Goal: Task Accomplishment & Management: Manage account settings

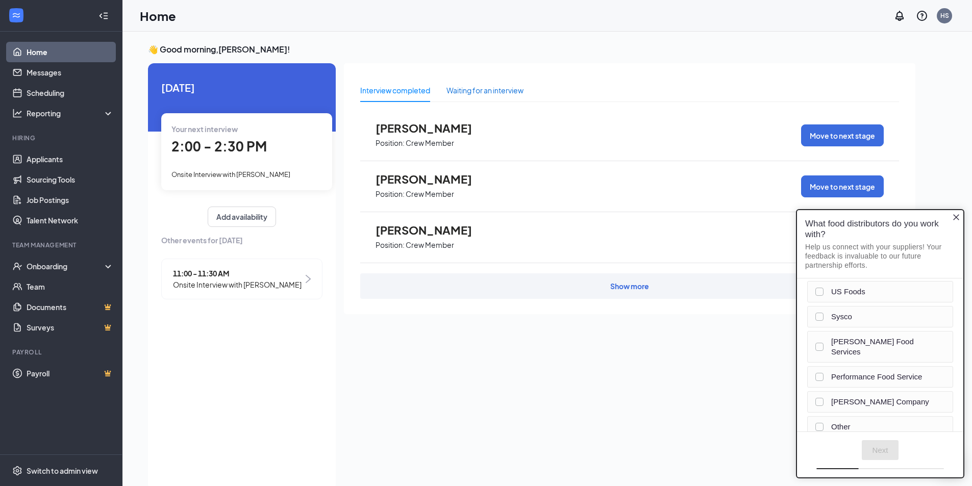
click at [519, 93] on div "Waiting for an interview" at bounding box center [485, 90] width 77 height 11
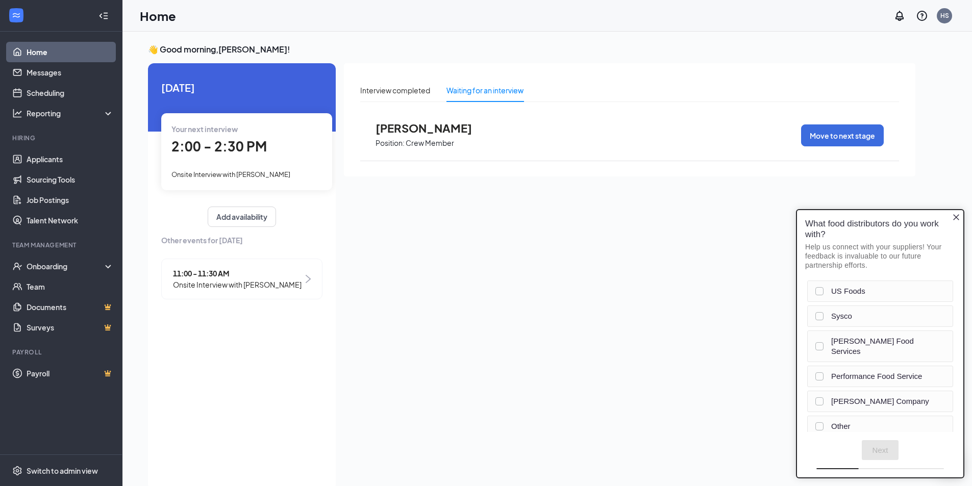
click at [956, 218] on icon "Close button" at bounding box center [956, 217] width 8 height 8
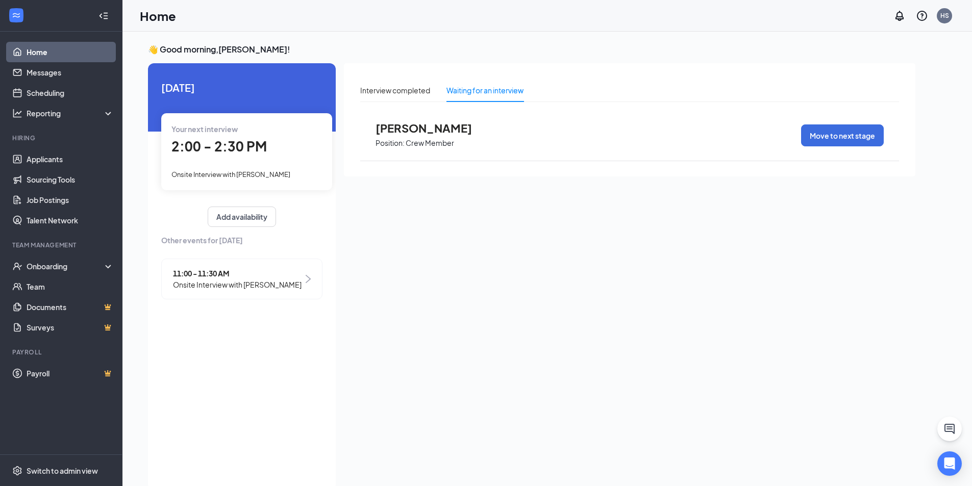
click at [482, 90] on div "Waiting for an interview" at bounding box center [485, 90] width 77 height 11
click at [28, 161] on link "Applicants" at bounding box center [70, 159] width 87 height 20
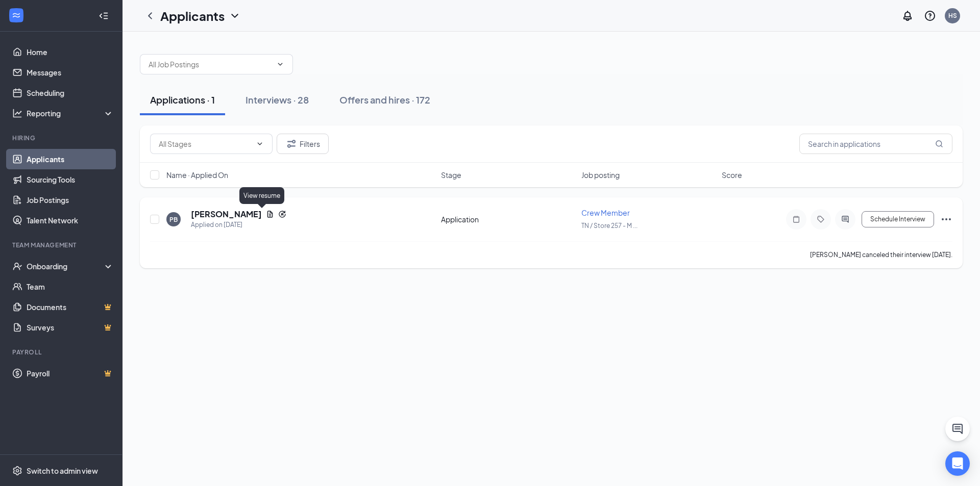
click at [266, 217] on icon "Document" at bounding box center [270, 214] width 8 height 8
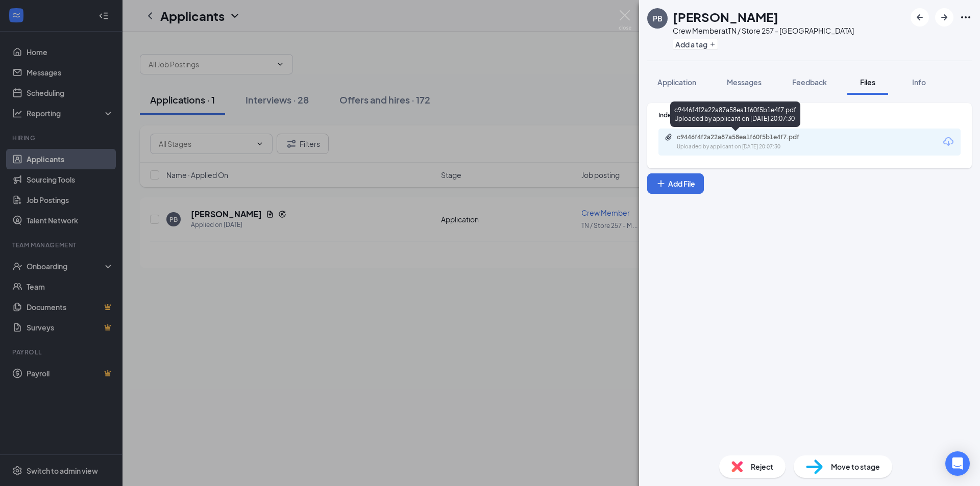
click at [699, 145] on div "Uploaded by applicant on [DATE] 20:07:30" at bounding box center [753, 147] width 153 height 8
click at [219, 311] on div "PB [PERSON_NAME] Crew Member at [GEOGRAPHIC_DATA] / Store 257 - Morristown Add …" at bounding box center [490, 243] width 980 height 486
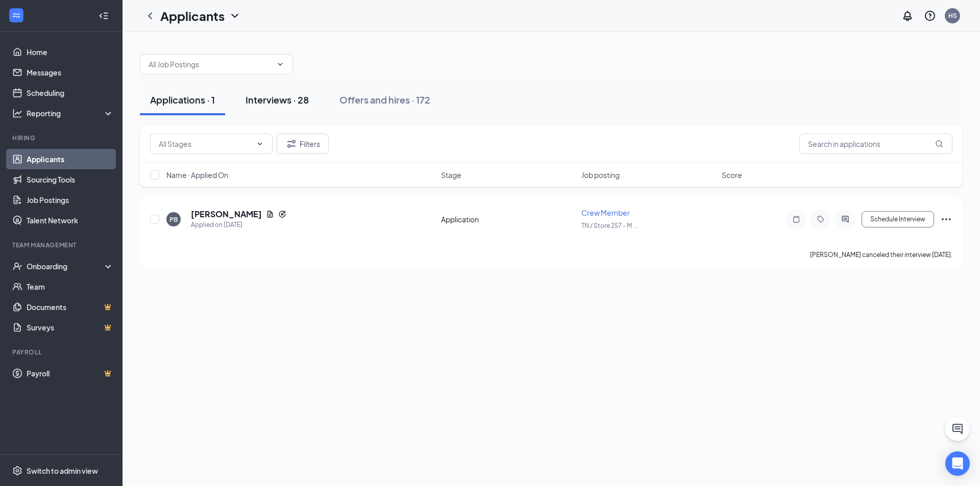
click at [283, 103] on div "Interviews · 28" at bounding box center [276, 99] width 63 height 13
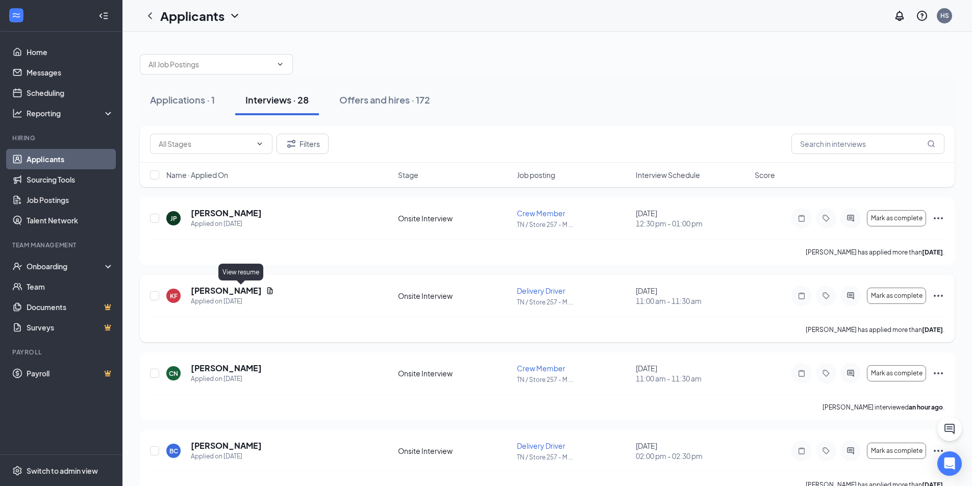
click at [267, 290] on icon "Document" at bounding box center [270, 290] width 6 height 7
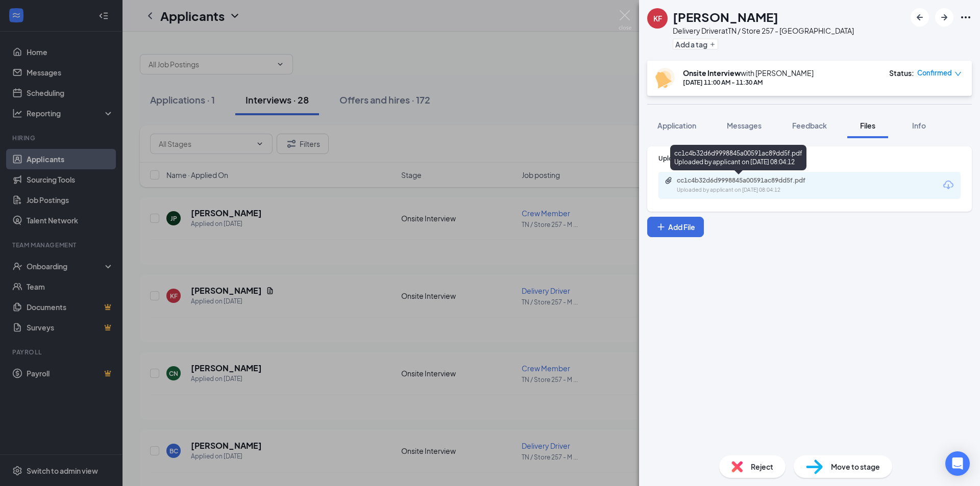
click at [753, 183] on div "cc1c4b32d6d9998845a00591ac89dd5f.pdf" at bounding box center [748, 181] width 143 height 8
click at [341, 302] on div "KF [PERSON_NAME] Delivery Driver at [GEOGRAPHIC_DATA] / Store 257 - Morristown …" at bounding box center [490, 243] width 980 height 486
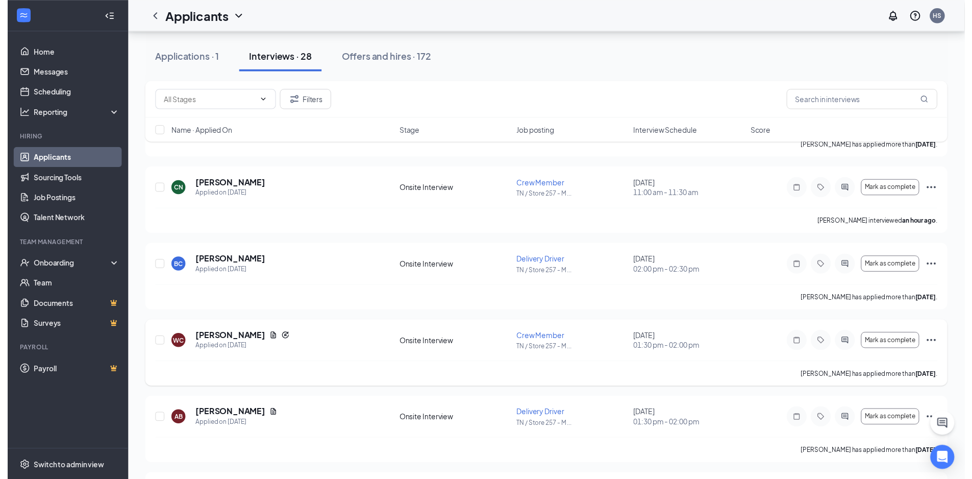
scroll to position [204, 0]
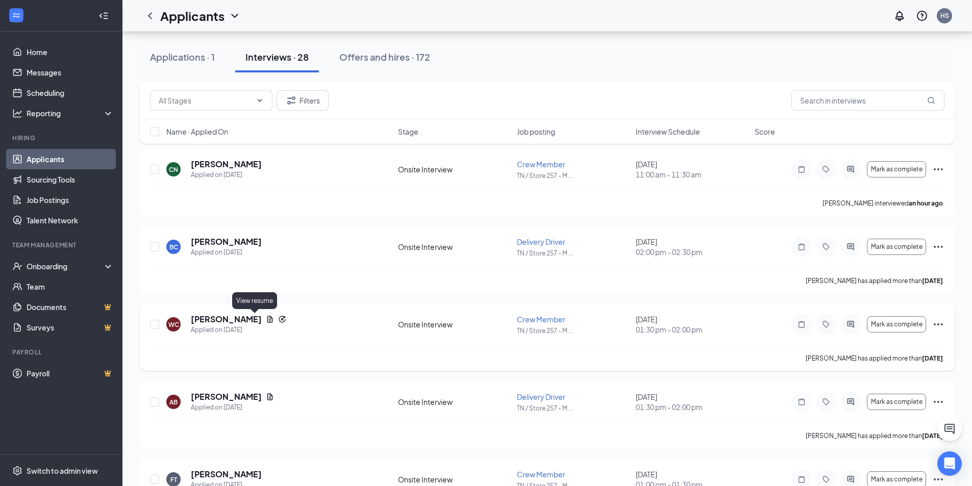
click at [267, 321] on icon "Document" at bounding box center [270, 319] width 6 height 7
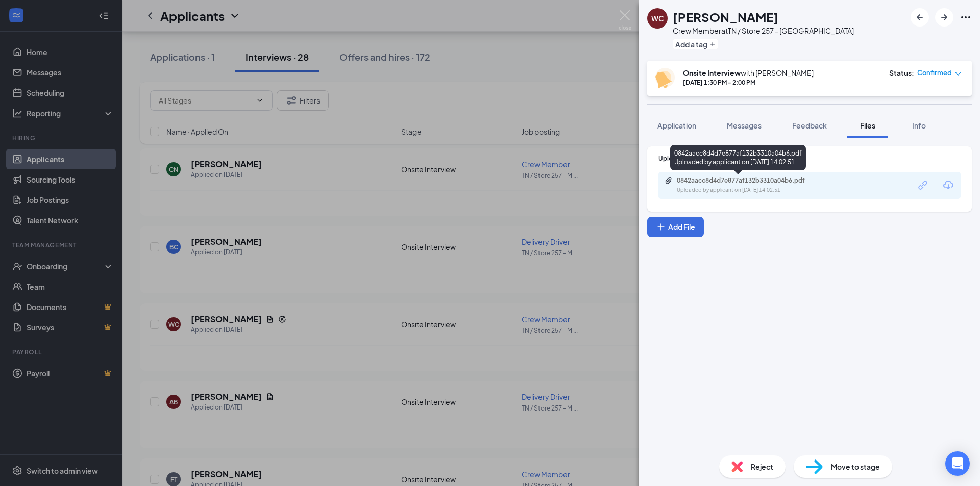
click at [757, 190] on div "Uploaded by applicant on [DATE] 14:02:51" at bounding box center [753, 190] width 153 height 8
click at [311, 253] on div "WC [PERSON_NAME] Crew Member at [GEOGRAPHIC_DATA] / Store 257 - Morristown Add …" at bounding box center [490, 243] width 980 height 486
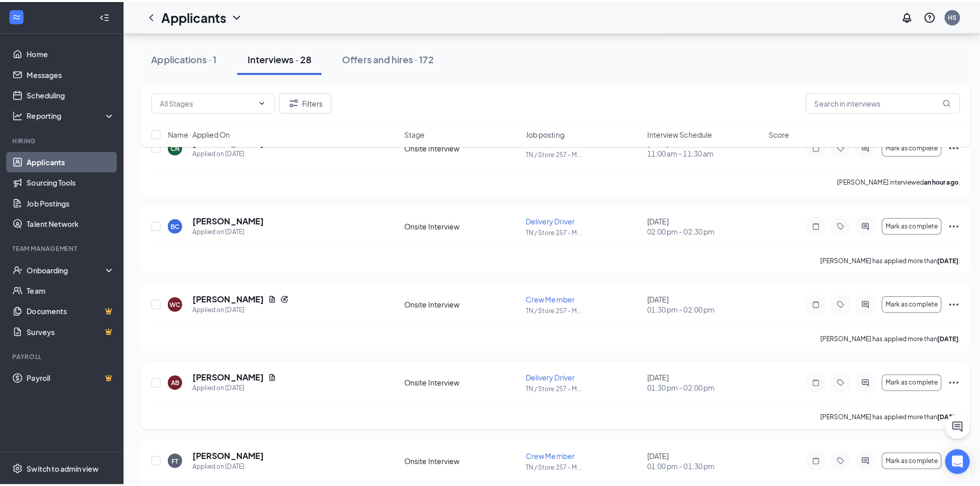
scroll to position [255, 0]
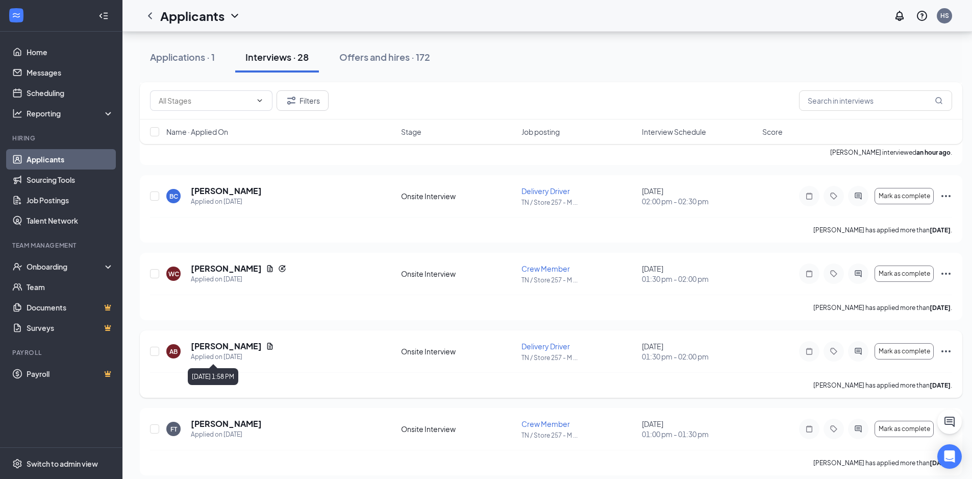
click at [258, 351] on div "[PERSON_NAME]" at bounding box center [232, 345] width 83 height 11
click at [266, 345] on icon "Document" at bounding box center [270, 346] width 8 height 8
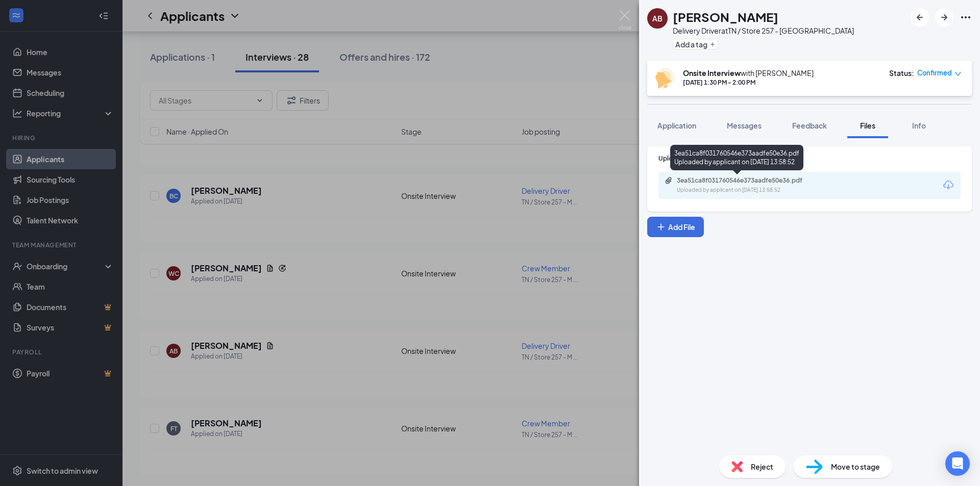
click at [747, 187] on div "Uploaded by applicant on [DATE] 13:58:52" at bounding box center [753, 190] width 153 height 8
click at [291, 229] on div "AB [PERSON_NAME] Delivery Driver at [GEOGRAPHIC_DATA] / Store 257 - Morristown …" at bounding box center [490, 243] width 980 height 486
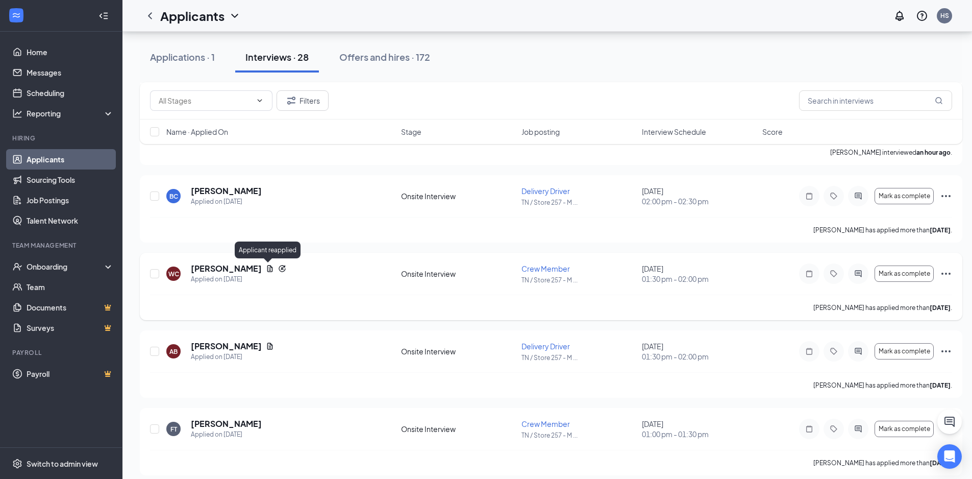
click at [278, 270] on icon "Reapply" at bounding box center [282, 268] width 8 height 8
click at [733, 295] on div "[PERSON_NAME] has applied more than [DATE] ." at bounding box center [551, 307] width 802 height 26
click at [230, 264] on h5 "[PERSON_NAME]" at bounding box center [226, 268] width 71 height 11
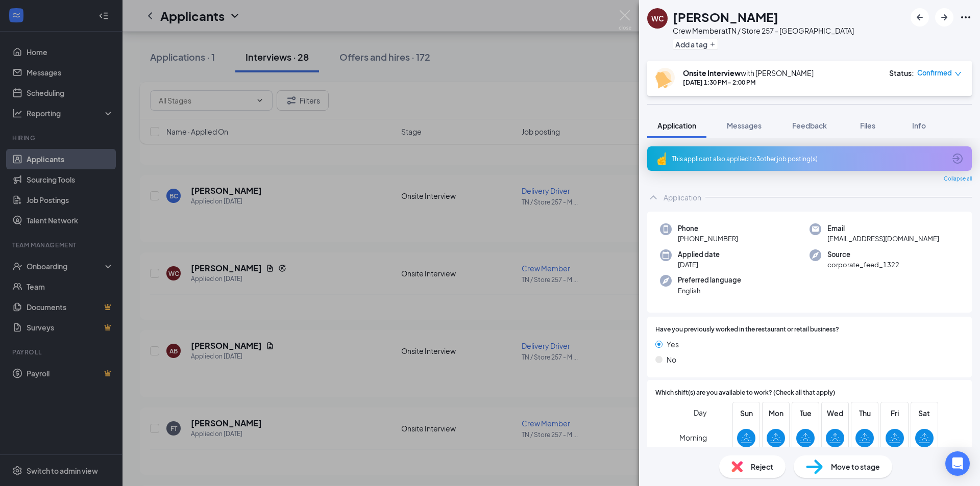
click at [756, 157] on div "This applicant also applied to 3 other job posting(s)" at bounding box center [809, 159] width 274 height 9
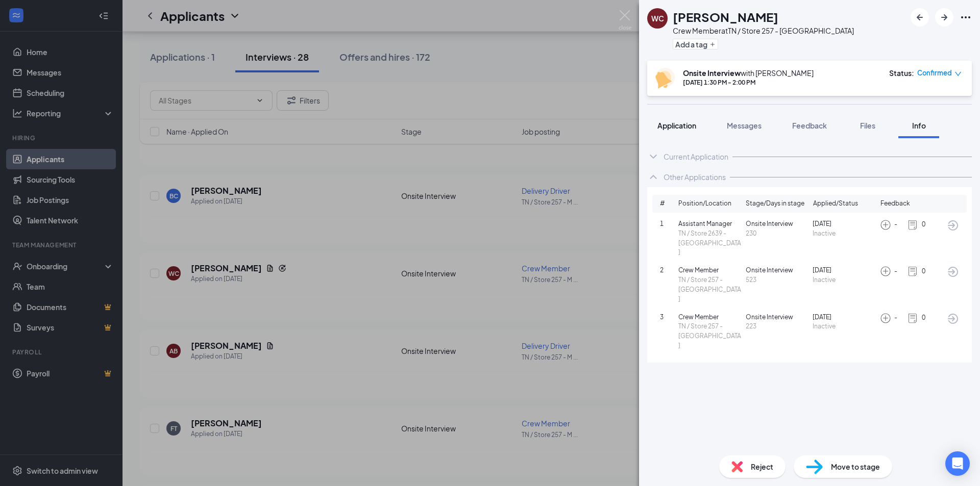
click at [683, 133] on button "Application" at bounding box center [676, 126] width 59 height 26
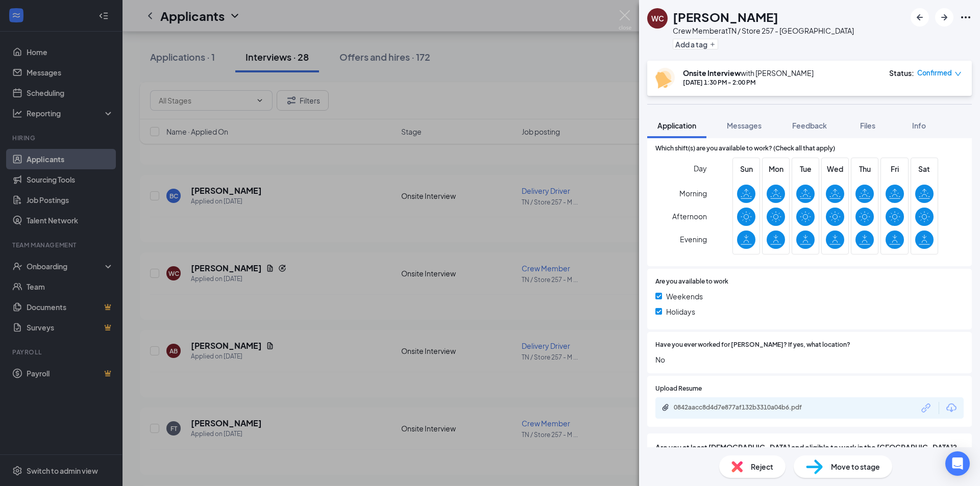
scroll to position [295, 0]
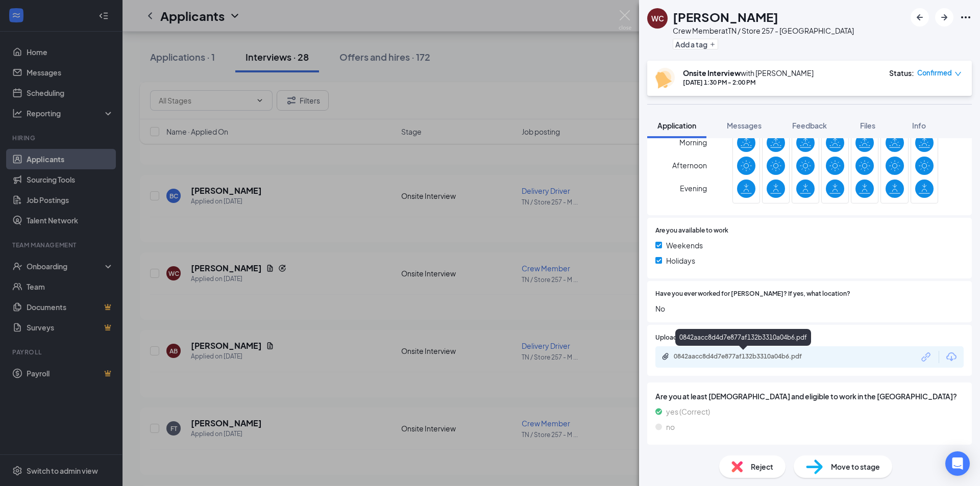
click at [757, 358] on div "0842aacc8d4d7e877af132b3310a04b6.pdf" at bounding box center [745, 357] width 143 height 8
click at [294, 258] on div "WC [PERSON_NAME] Crew Member at [GEOGRAPHIC_DATA] / Store 257 - Morristown Add …" at bounding box center [490, 243] width 980 height 486
